Goal: Information Seeking & Learning: Learn about a topic

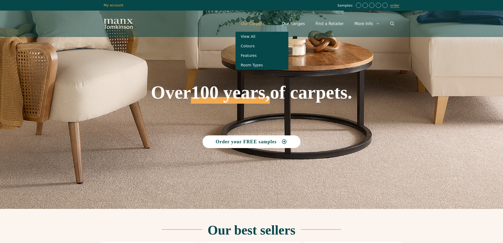
click at [263, 21] on link "Our Carpets" at bounding box center [256, 24] width 41 height 16
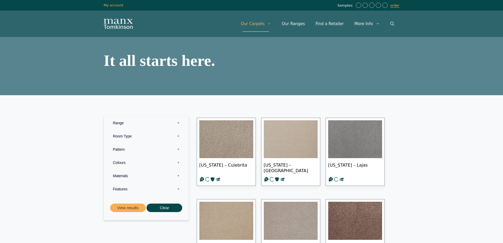
click at [124, 176] on label "Materials 0" at bounding box center [146, 175] width 77 height 13
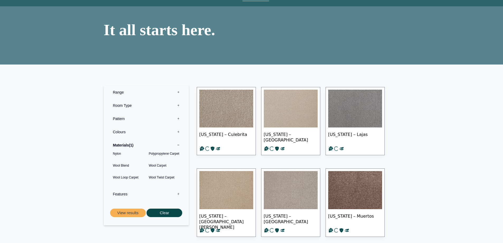
scroll to position [79, 0]
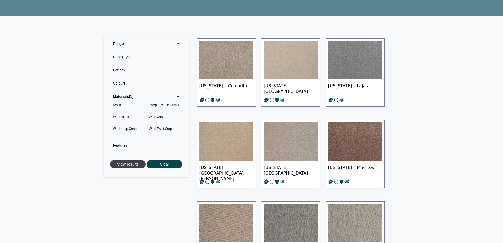
click at [128, 164] on button "View results" at bounding box center [128, 164] width 36 height 9
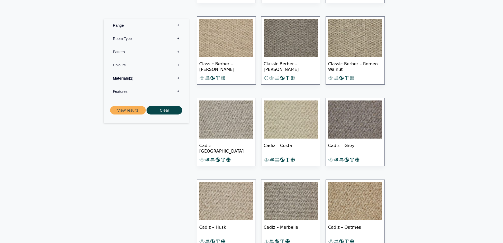
scroll to position [1637, 0]
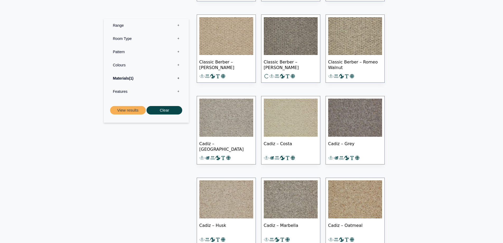
click at [297, 122] on img at bounding box center [291, 117] width 54 height 38
